Goal: Information Seeking & Learning: Learn about a topic

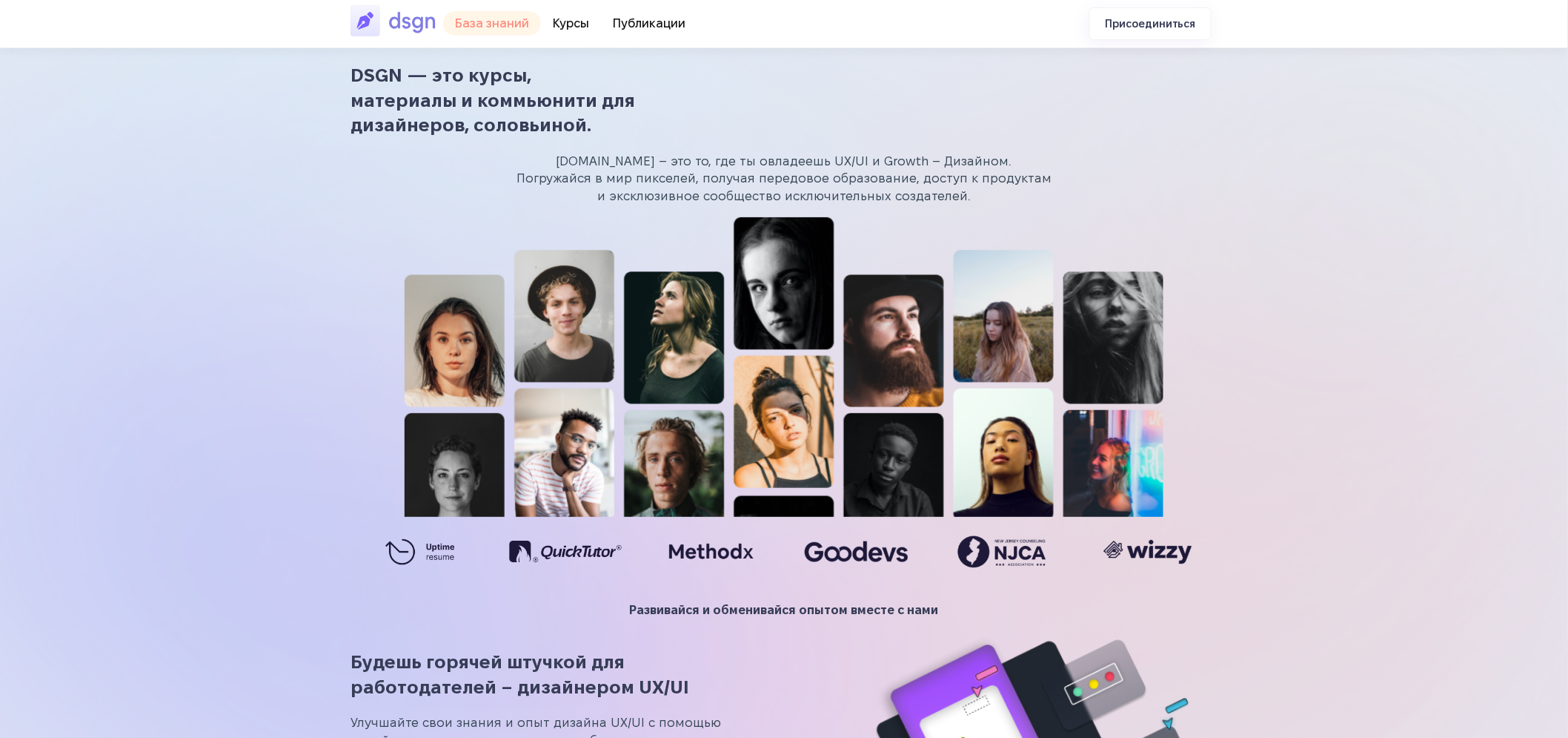
click at [513, 19] on font "База знаний" at bounding box center [492, 23] width 74 height 13
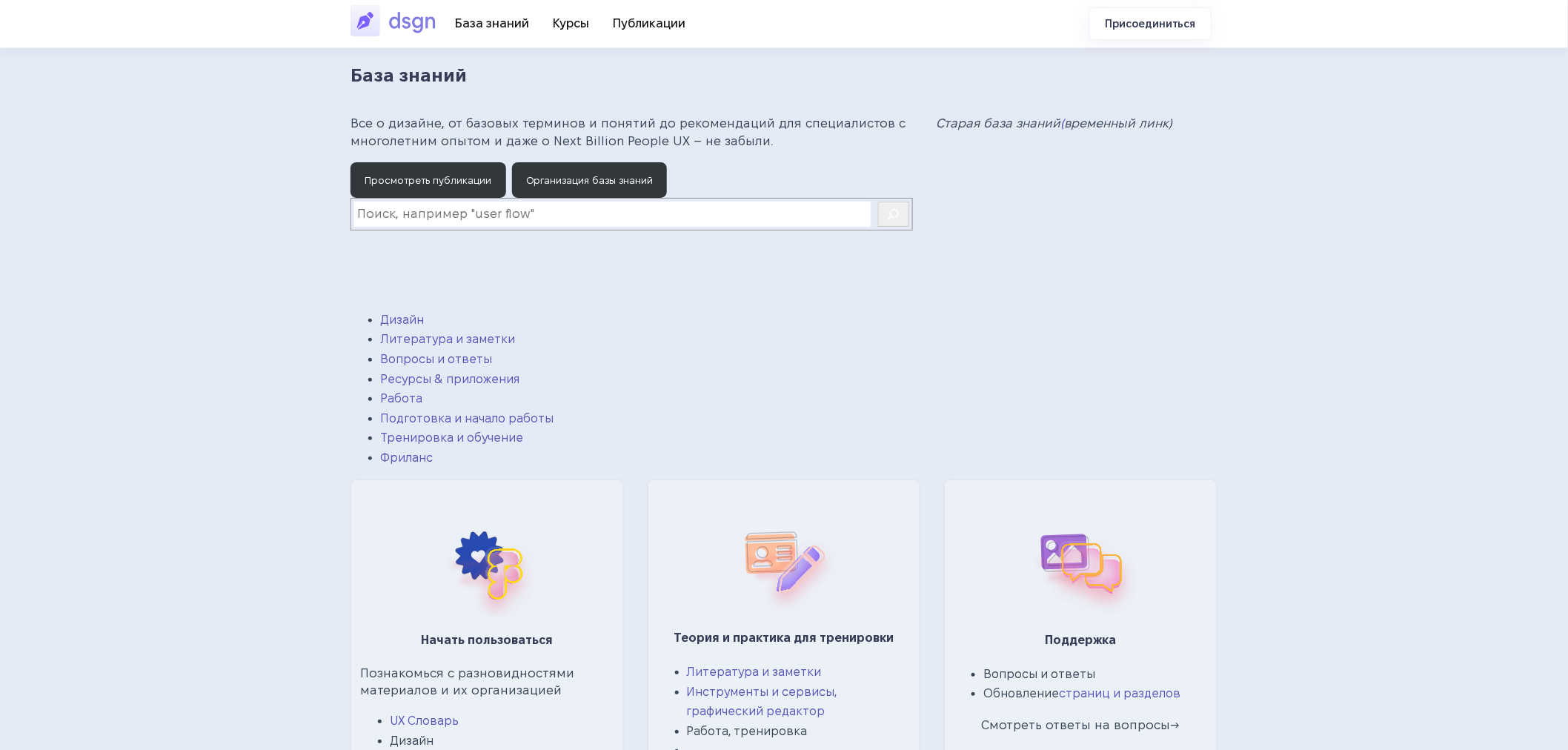
click at [368, 20] on img at bounding box center [397, 20] width 93 height 34
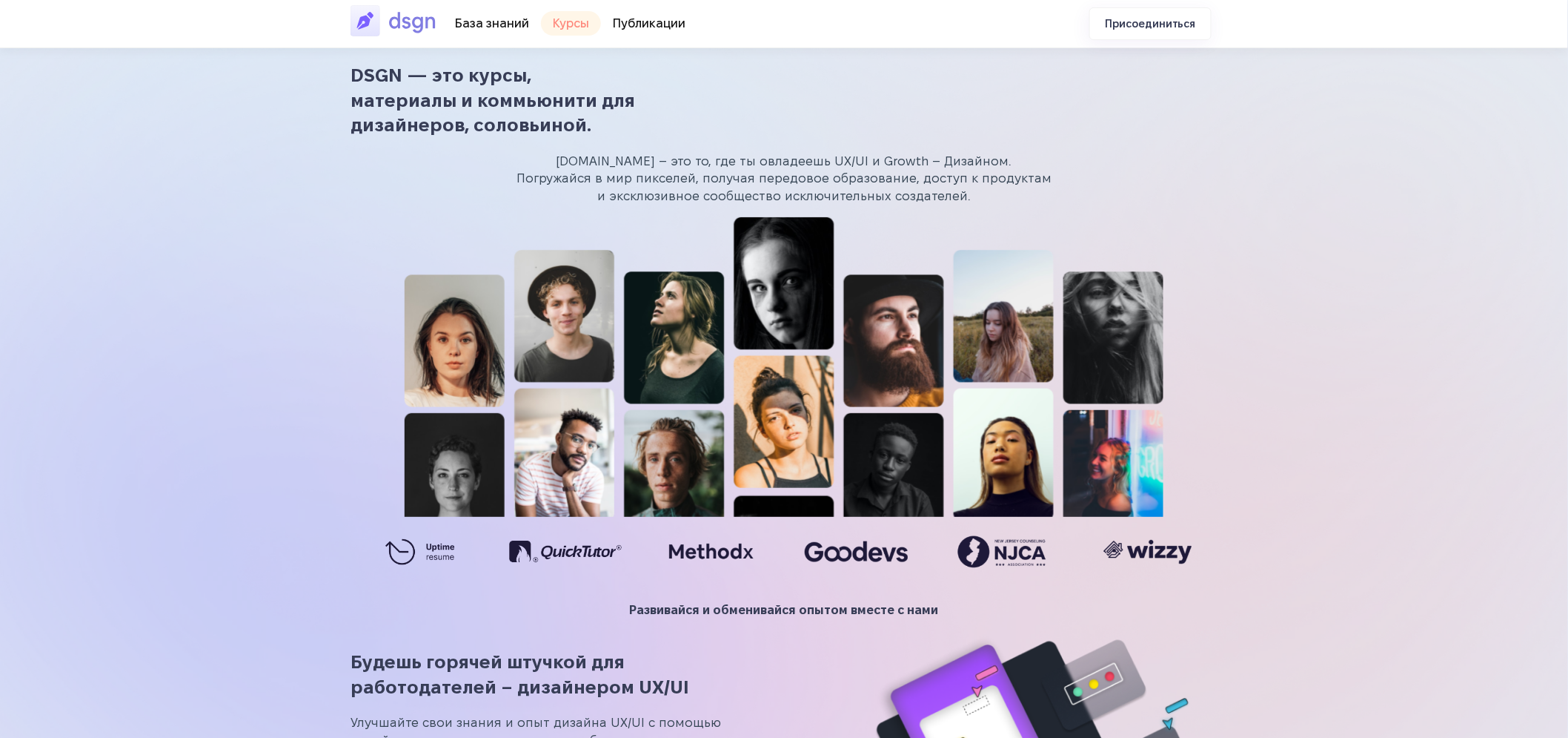
click at [563, 19] on font "Курсы" at bounding box center [571, 23] width 36 height 13
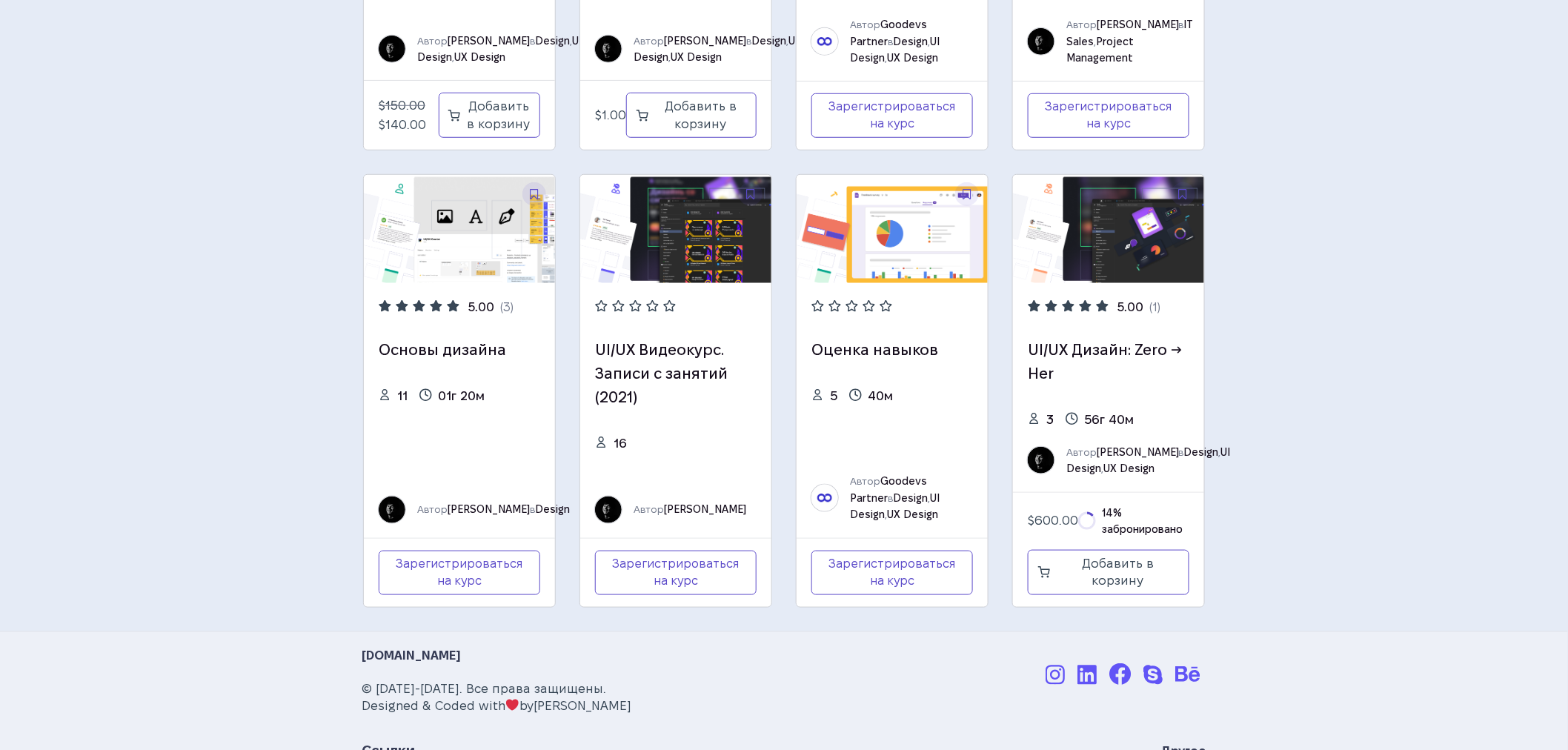
scroll to position [397, 0]
click at [889, 262] on img at bounding box center [892, 230] width 191 height 108
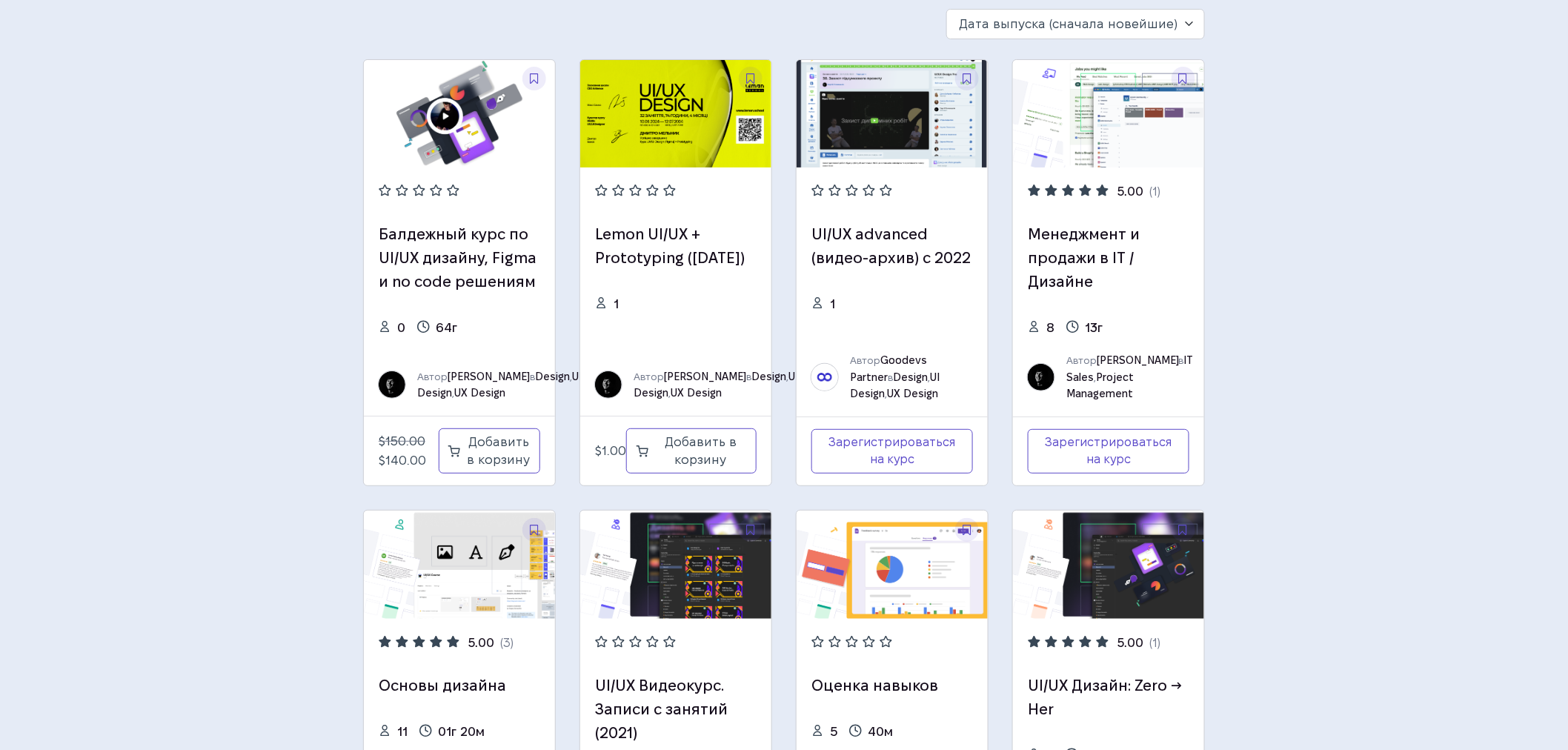
scroll to position [0, 0]
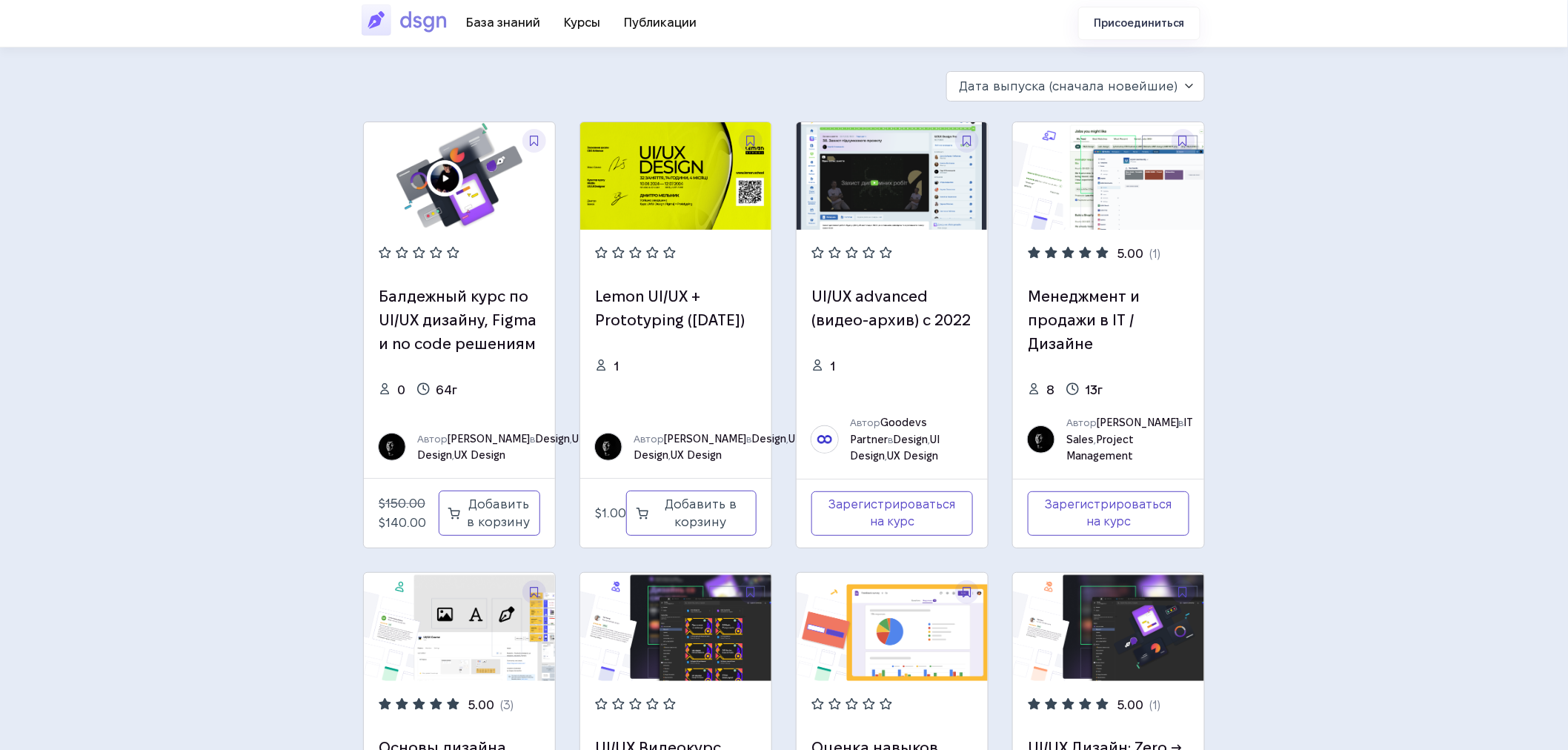
click at [397, 14] on img at bounding box center [408, 20] width 93 height 34
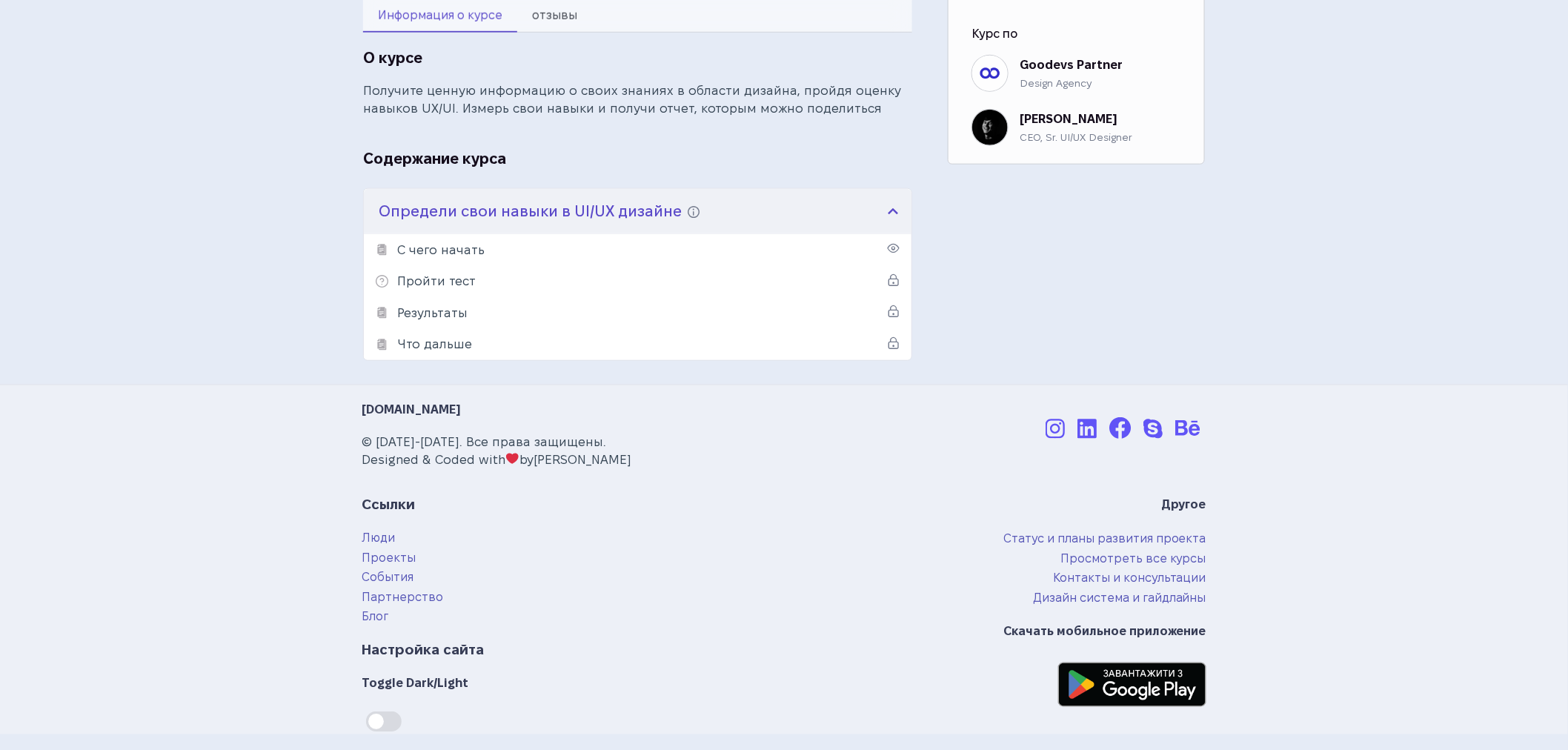
scroll to position [549, 0]
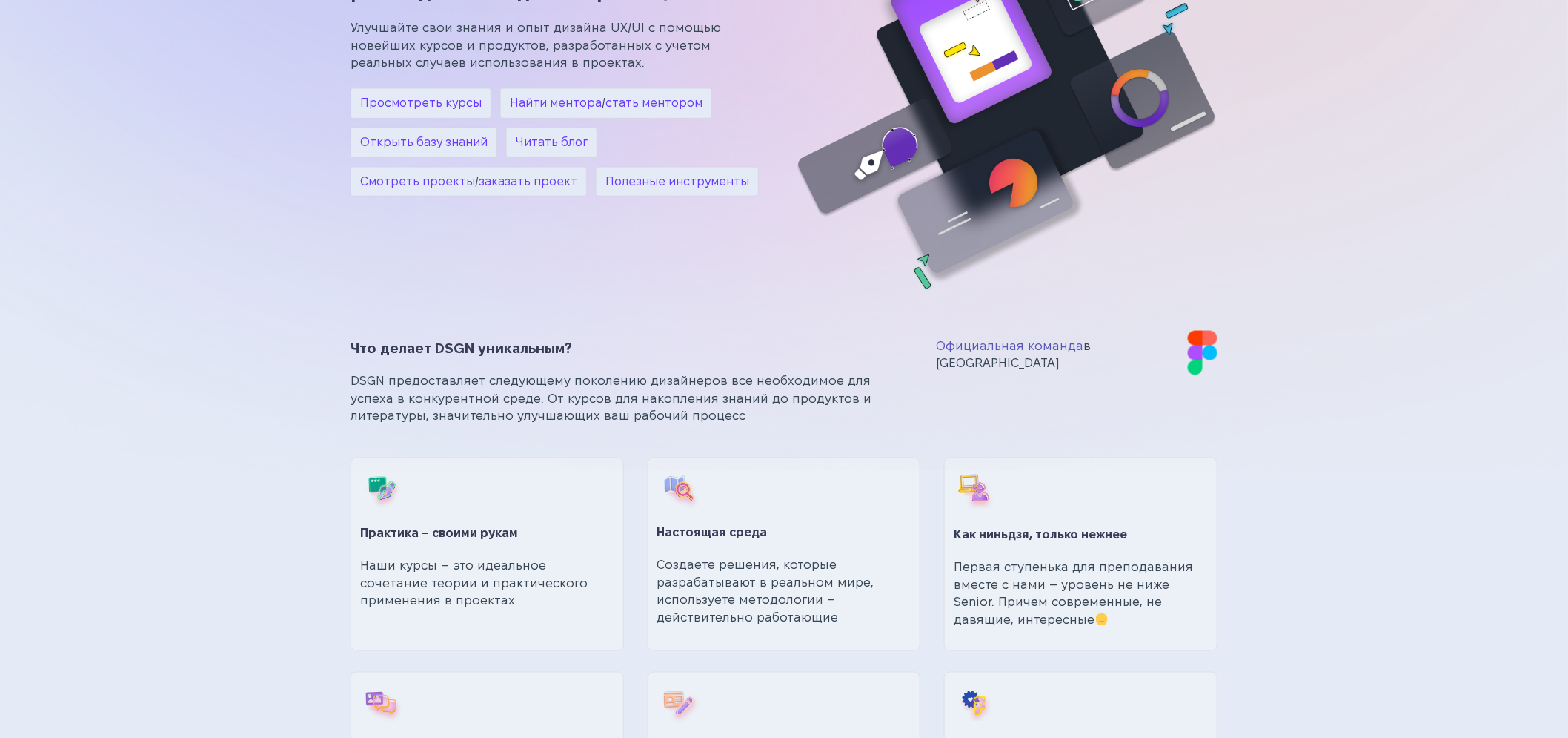
scroll to position [774, 0]
